Goal: Find specific page/section: Find specific page/section

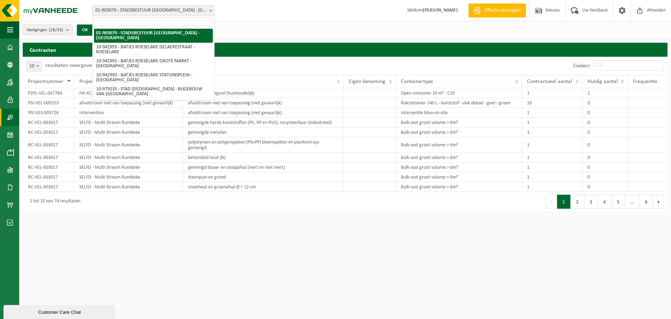
click at [210, 13] on span at bounding box center [210, 10] width 7 height 9
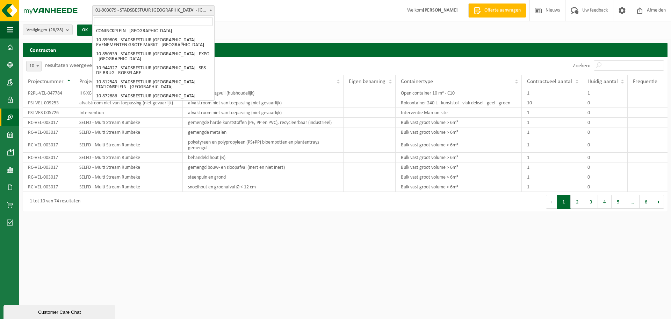
scroll to position [242, 0]
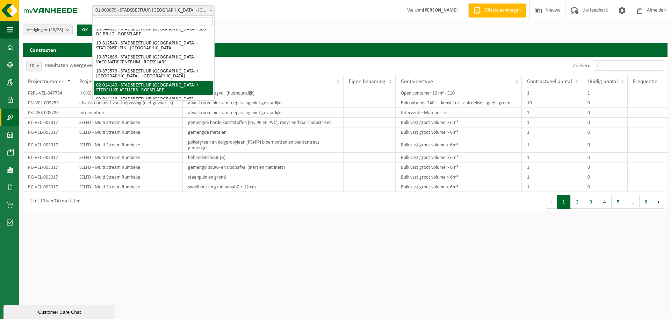
select select "2664"
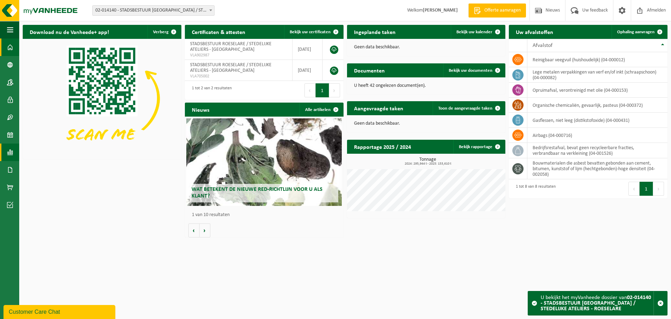
click at [9, 149] on span at bounding box center [10, 151] width 6 height 17
click at [59, 152] on span "In grafiekvorm" at bounding box center [56, 151] width 31 height 13
